Goal: Use online tool/utility: Utilize a website feature to perform a specific function

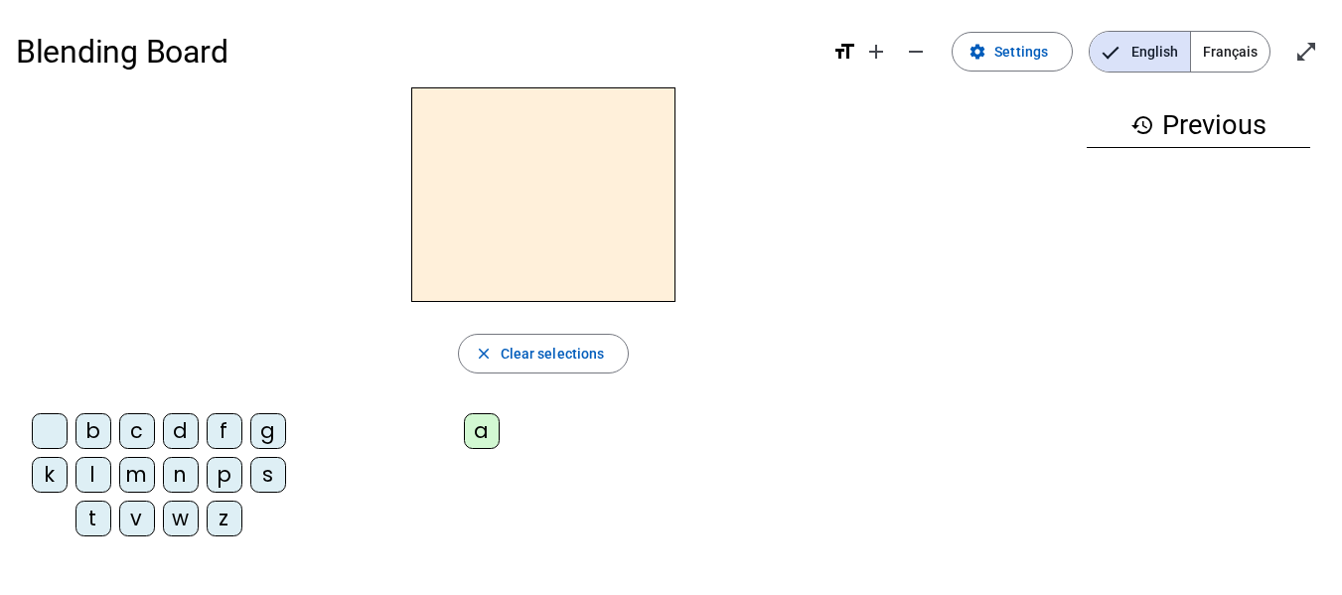
click at [128, 475] on div "m" at bounding box center [137, 475] width 36 height 36
click at [476, 427] on div "a" at bounding box center [482, 431] width 36 height 36
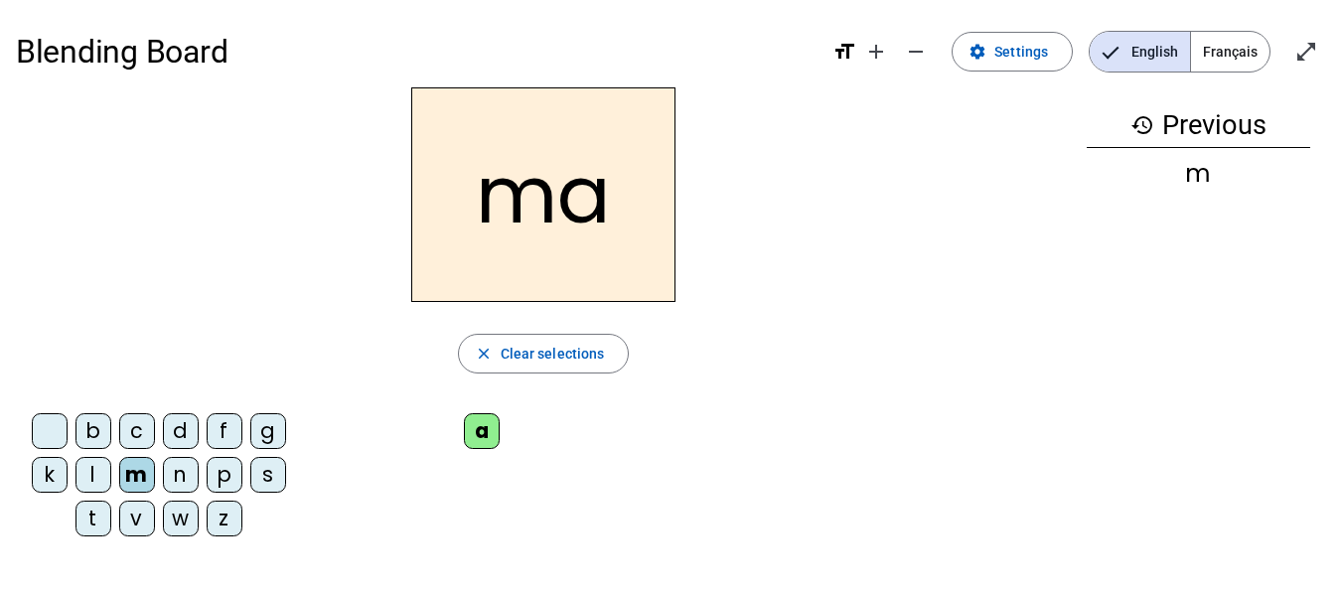
click at [209, 421] on div "f" at bounding box center [225, 431] width 36 height 36
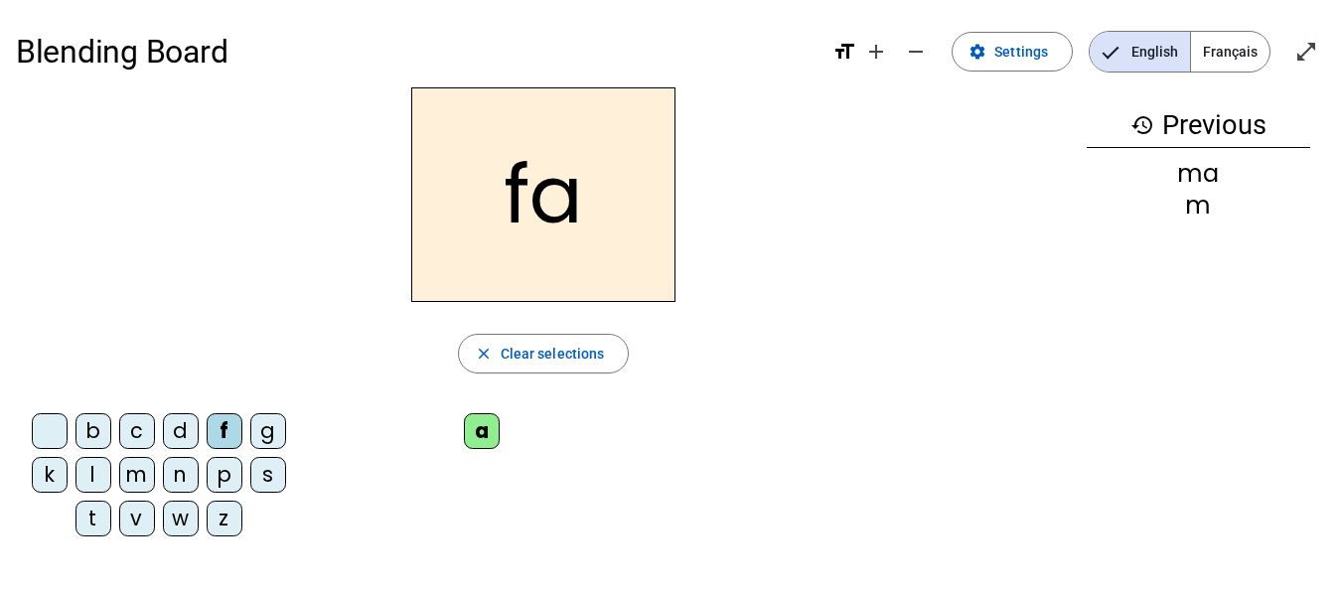
click at [84, 431] on div "b" at bounding box center [93, 431] width 36 height 36
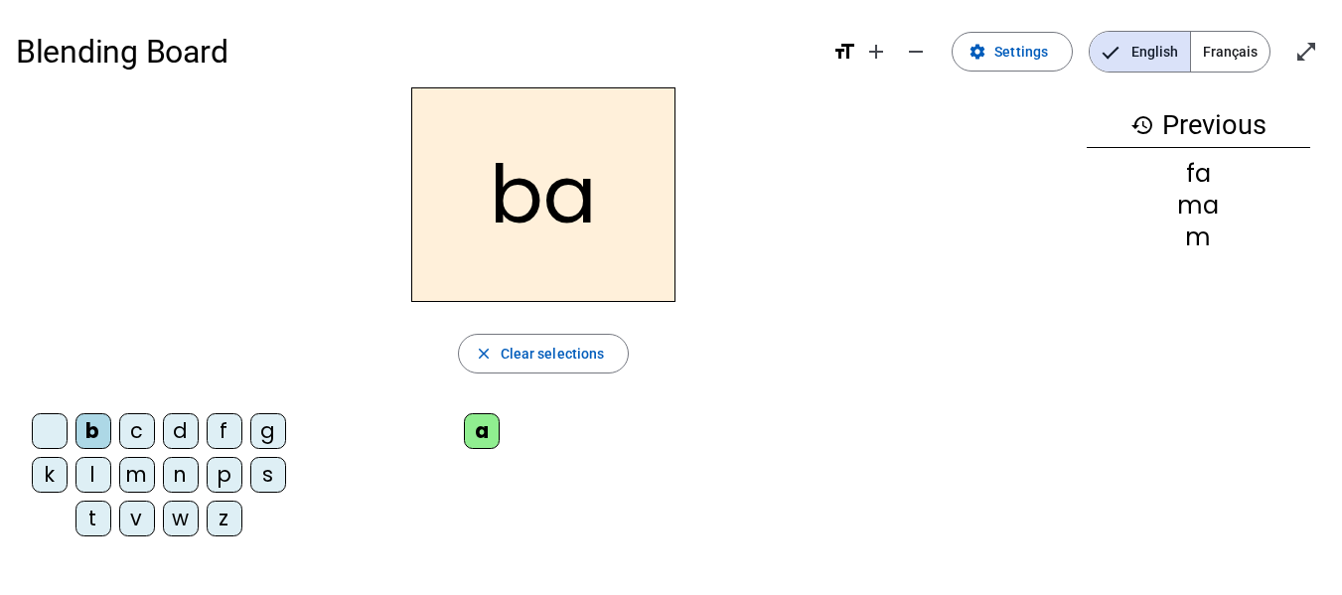
click at [83, 470] on div "l" at bounding box center [93, 475] width 36 height 36
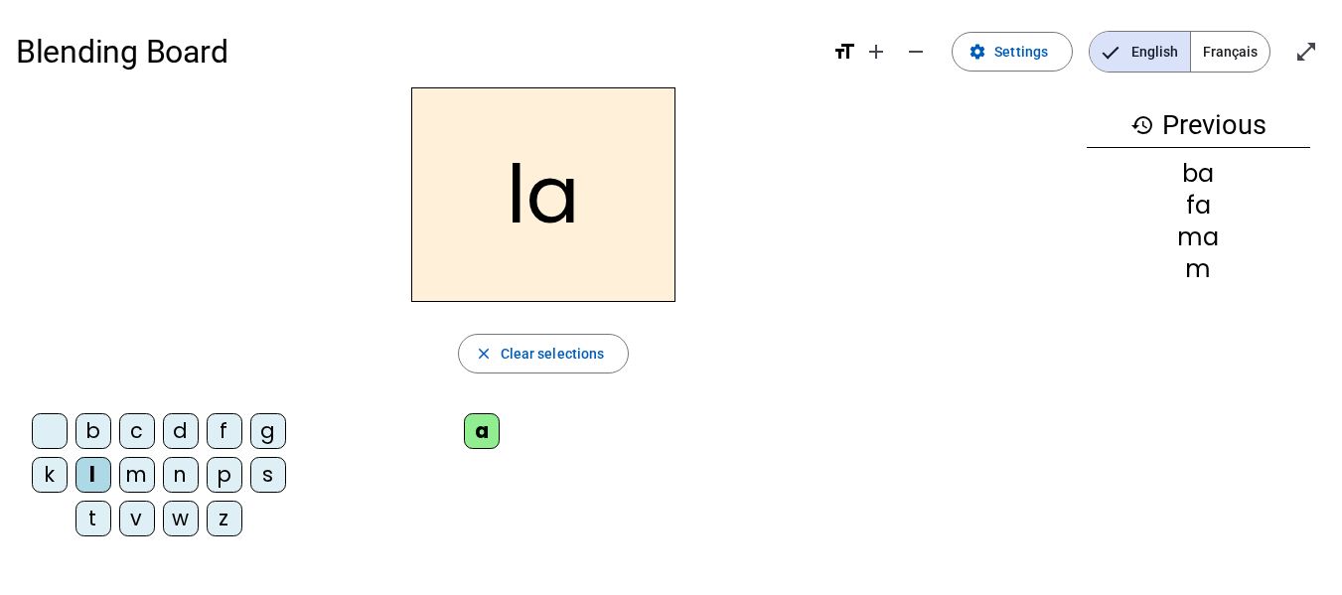
click at [221, 512] on div "z" at bounding box center [225, 519] width 36 height 36
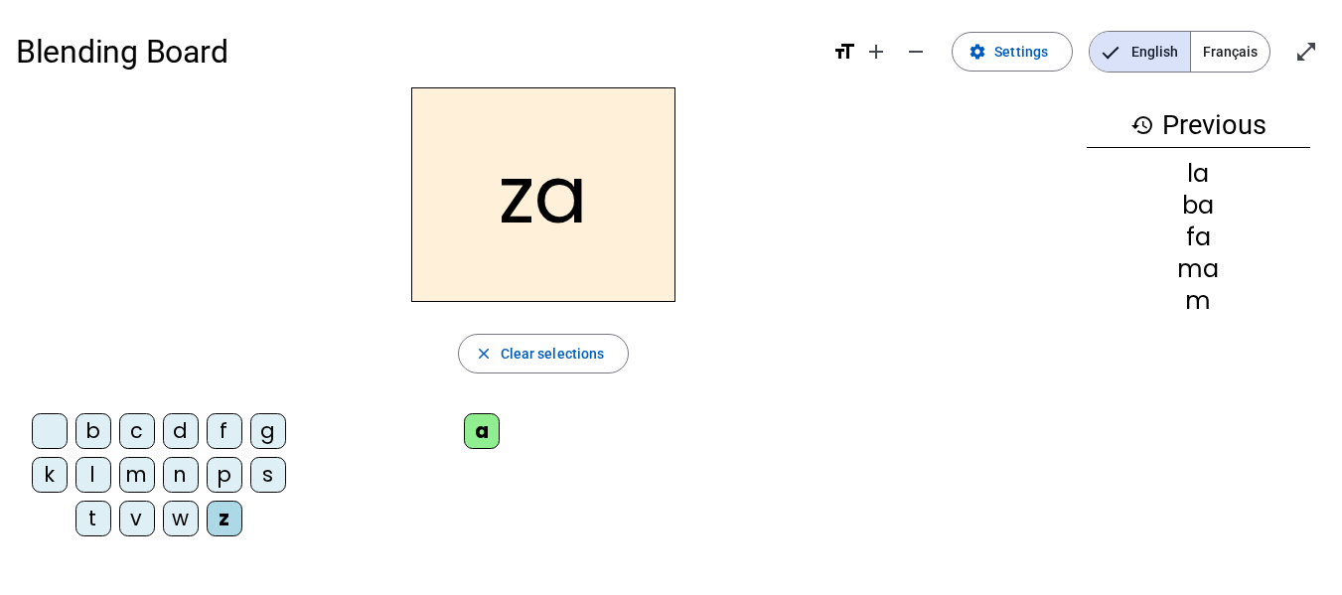
click at [175, 474] on div "n" at bounding box center [181, 475] width 36 height 36
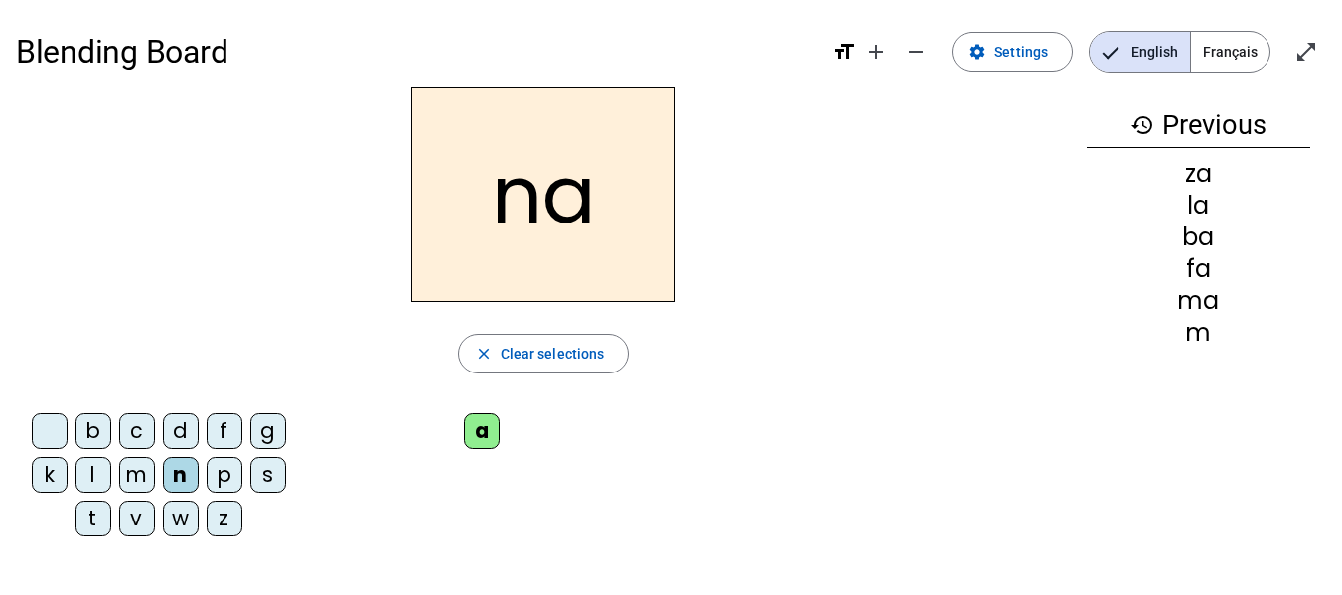
click at [35, 478] on div "k" at bounding box center [50, 475] width 36 height 36
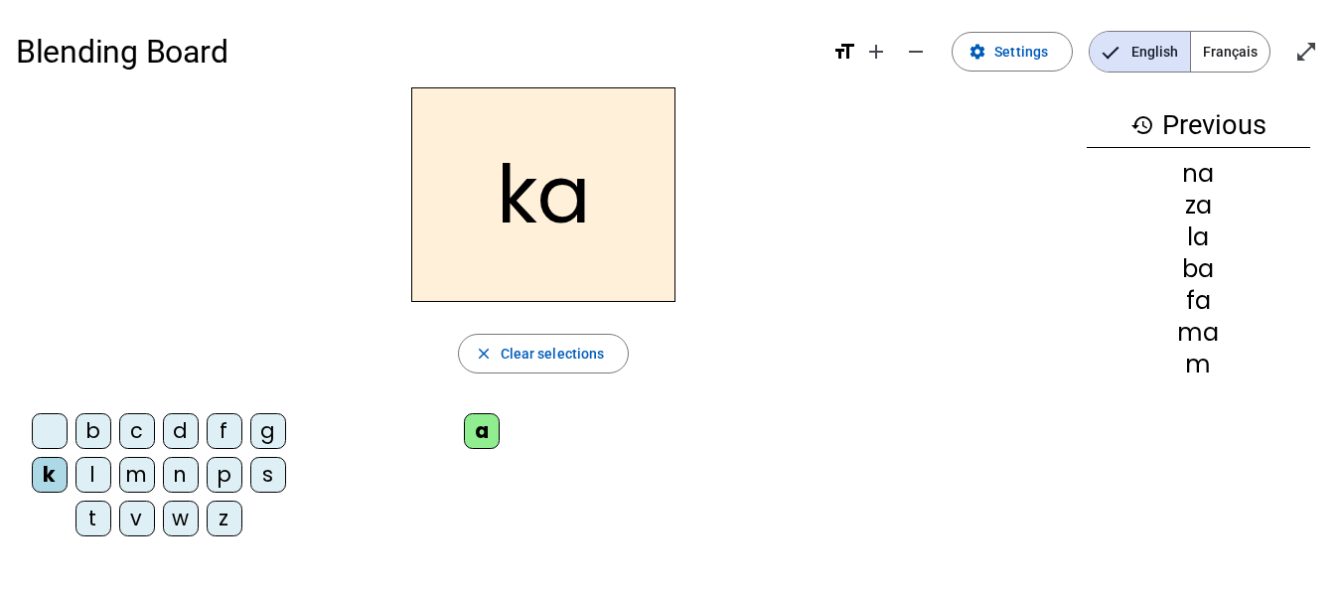
click at [121, 515] on div "v" at bounding box center [137, 519] width 36 height 36
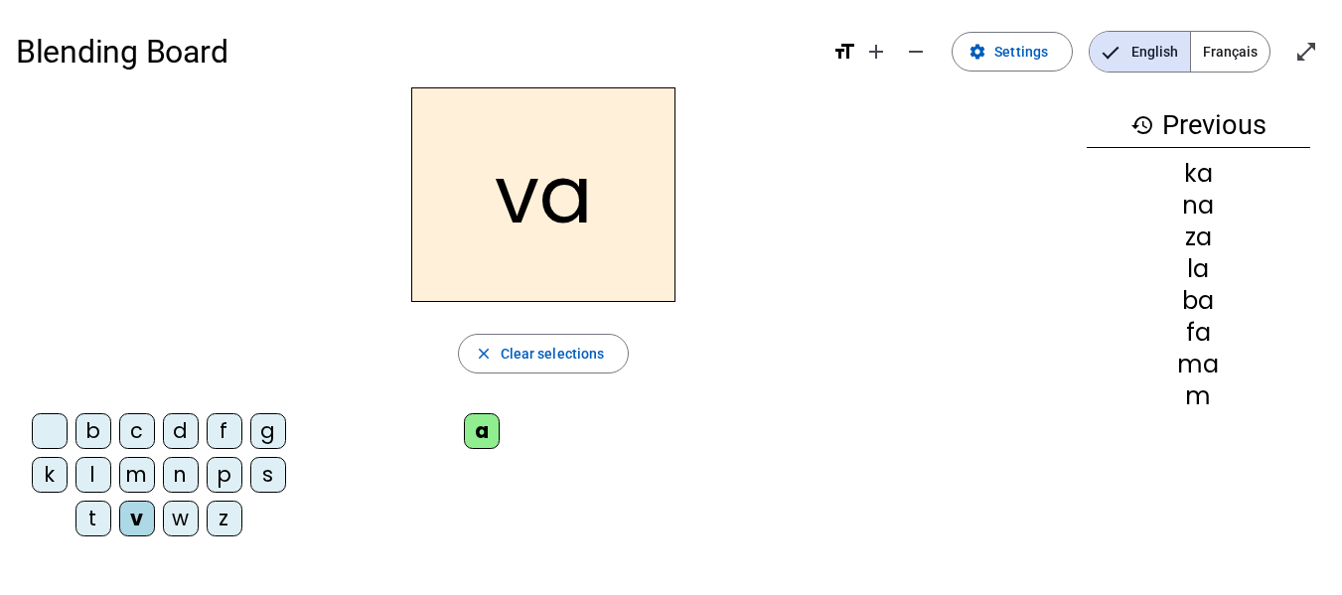
click at [222, 470] on div "p" at bounding box center [225, 475] width 36 height 36
